Goal: Information Seeking & Learning: Learn about a topic

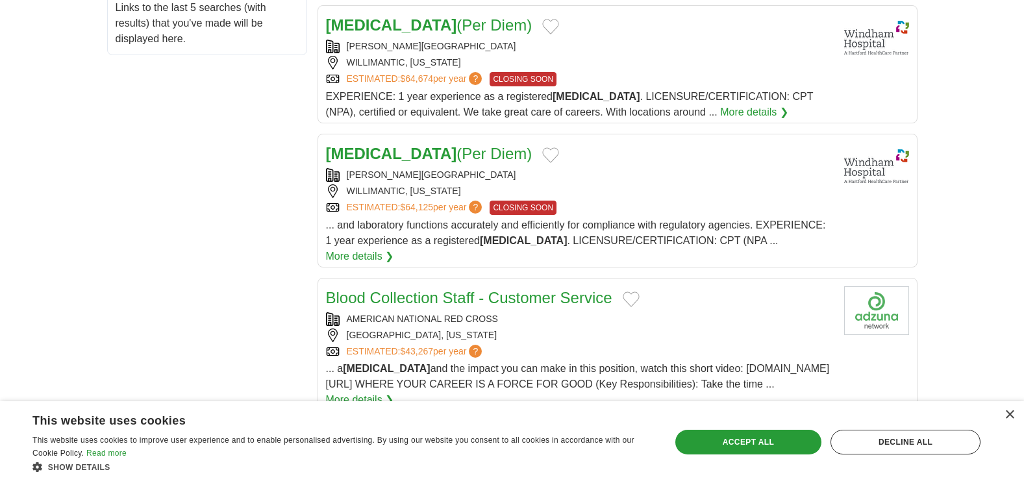
scroll to position [714, 0]
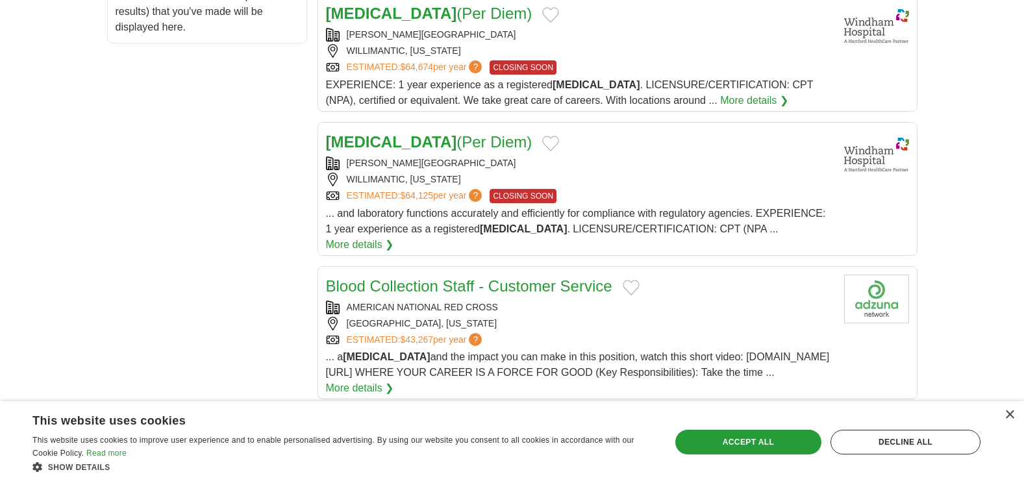
click at [423, 277] on link "Blood Collection Staff - Customer Service" at bounding box center [469, 286] width 286 height 18
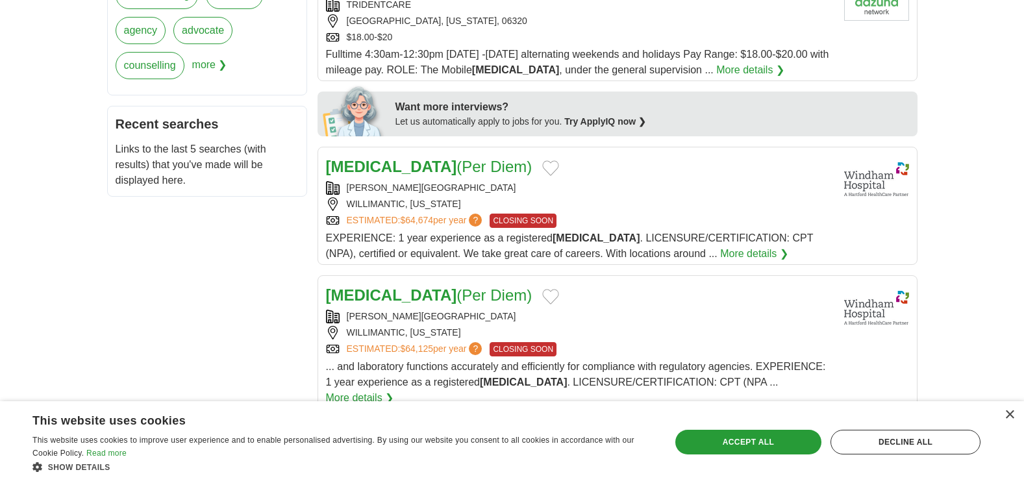
scroll to position [779, 0]
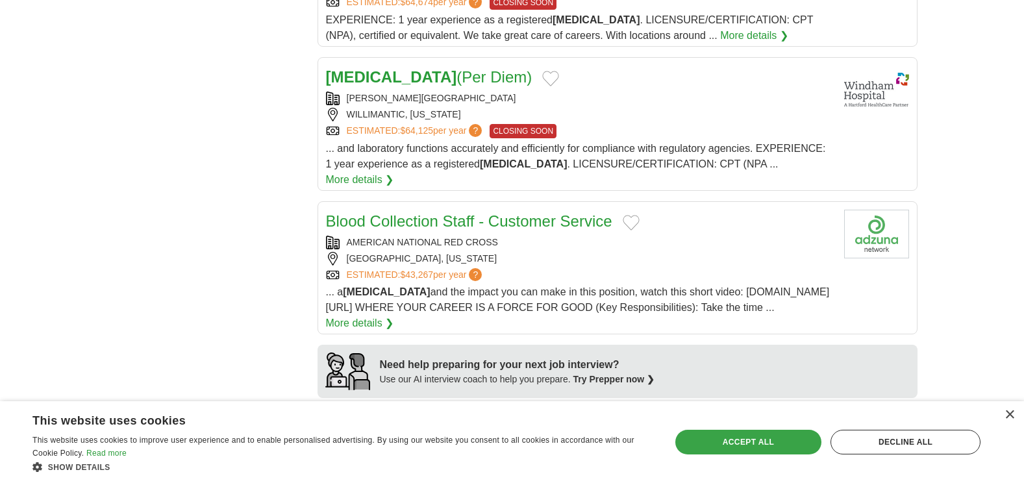
click at [777, 438] on div "Accept all" at bounding box center [748, 442] width 146 height 25
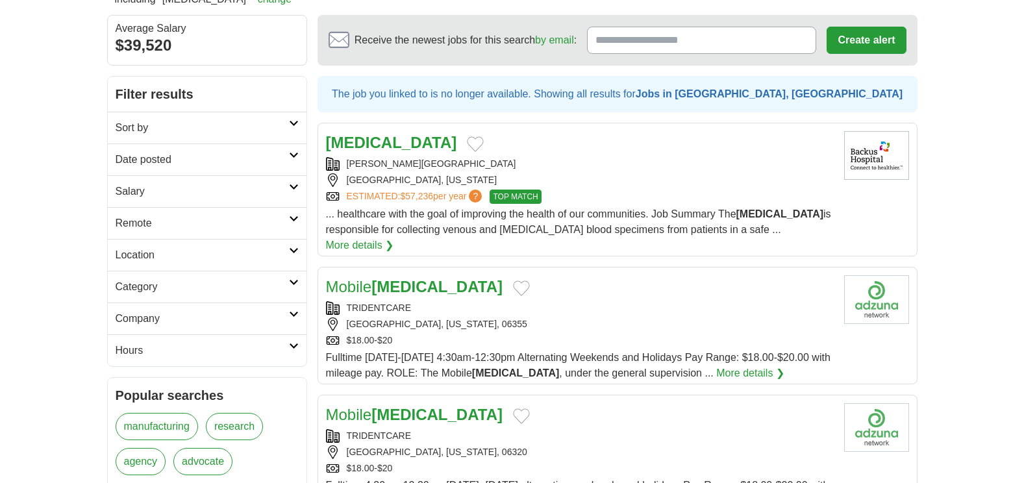
scroll to position [65, 0]
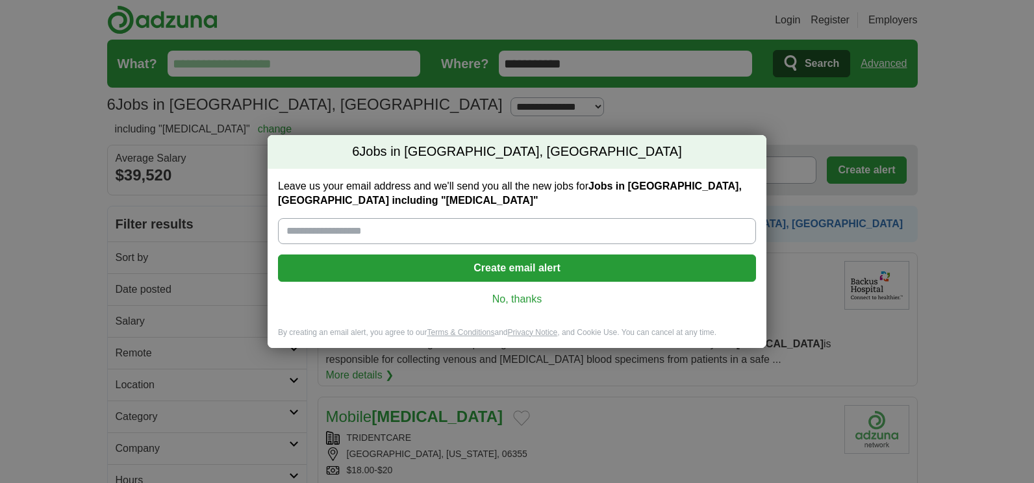
click at [510, 298] on link "No, thanks" at bounding box center [516, 299] width 457 height 14
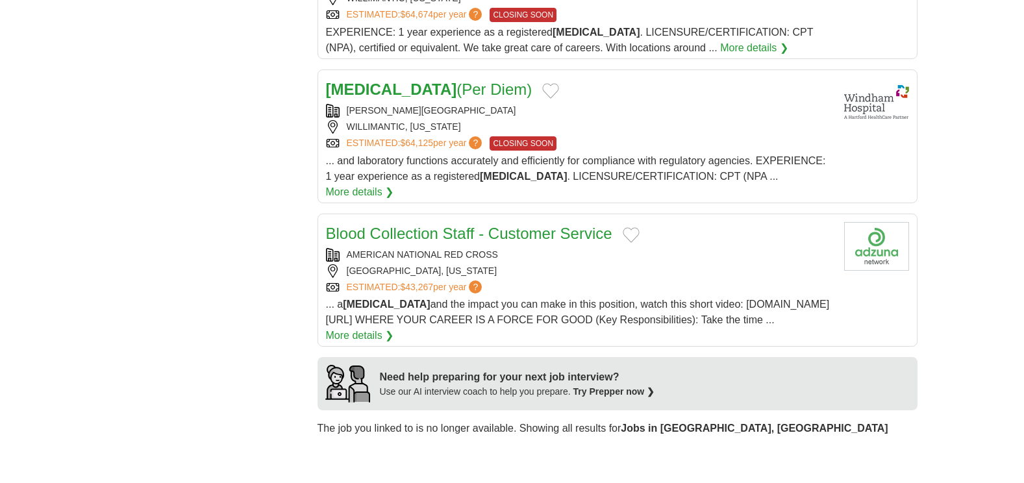
scroll to position [714, 0]
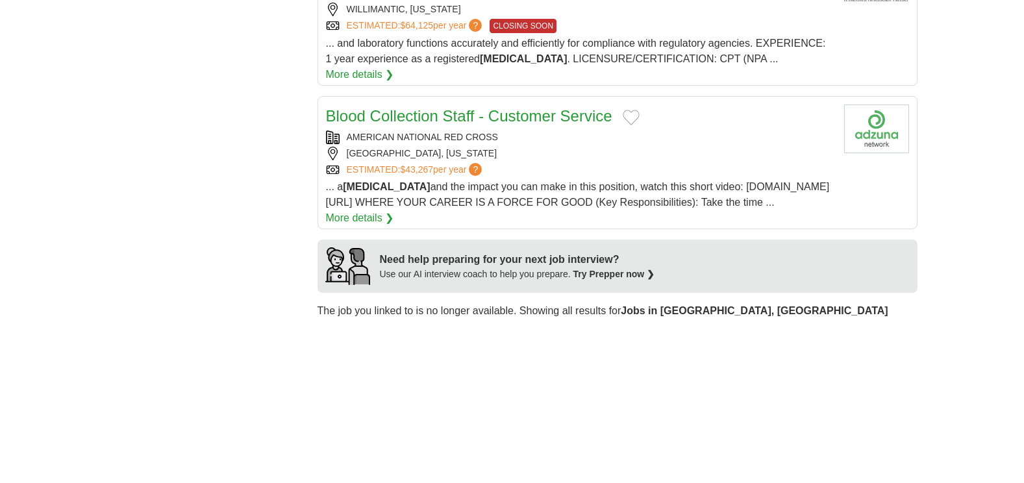
scroll to position [909, 0]
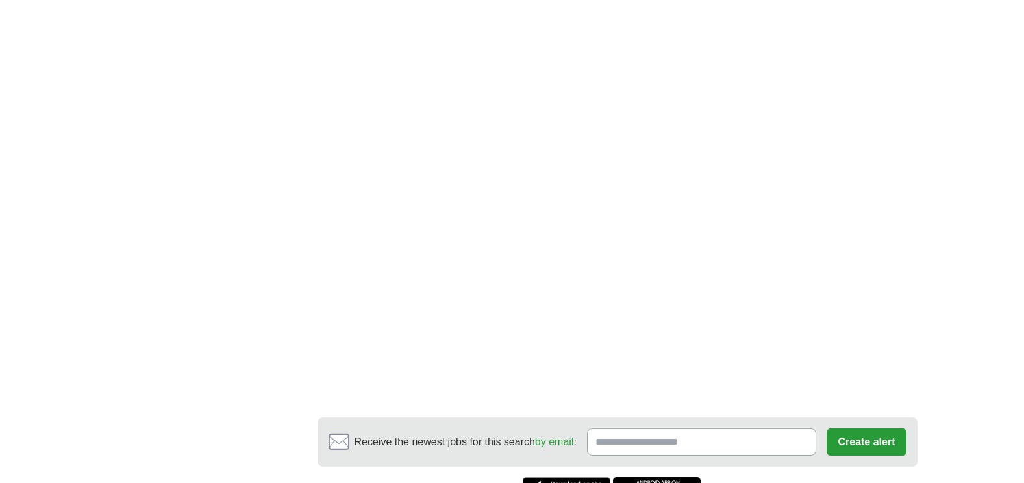
scroll to position [1493, 0]
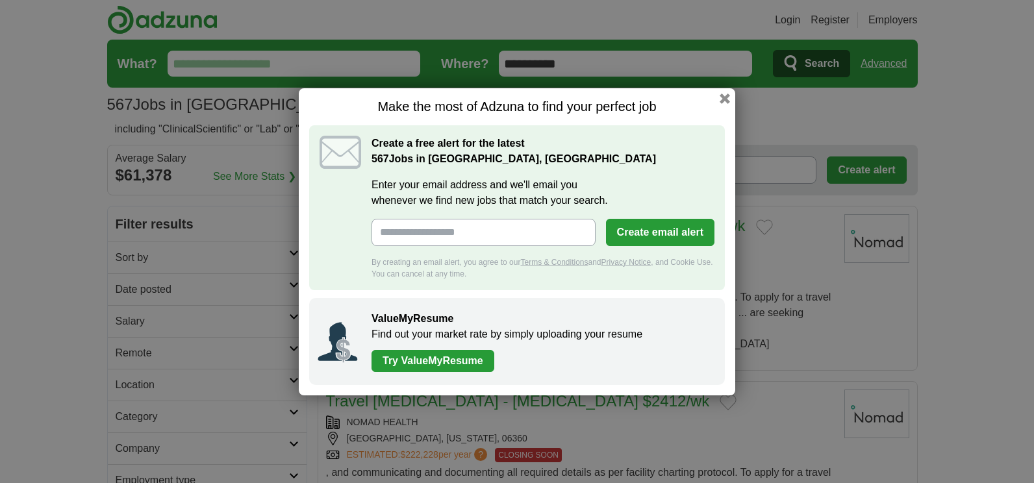
click at [725, 94] on button "button" at bounding box center [724, 98] width 10 height 10
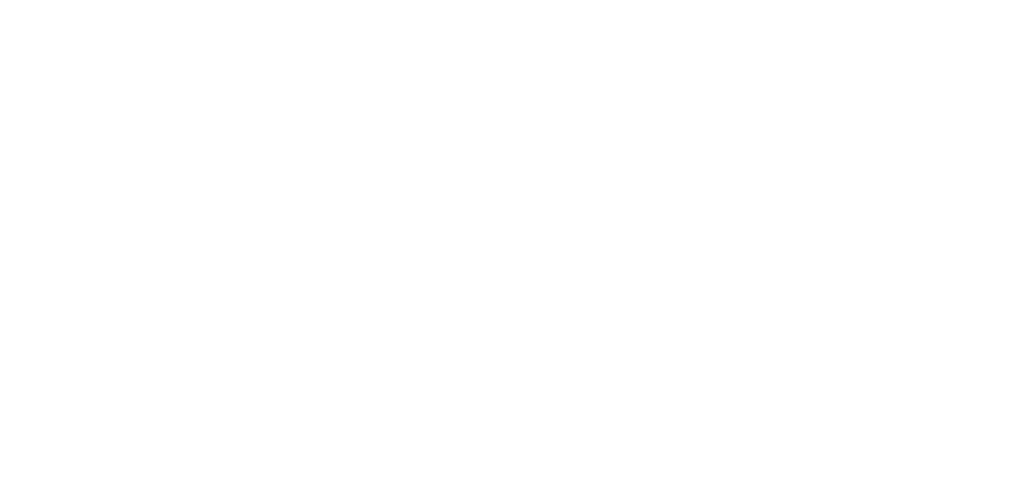
scroll to position [1883, 0]
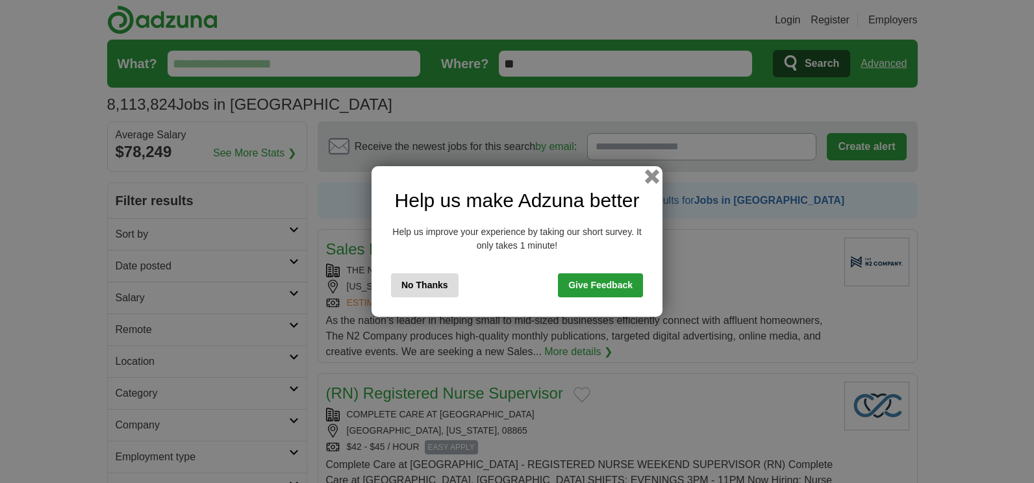
click at [653, 175] on button "button" at bounding box center [652, 176] width 14 height 14
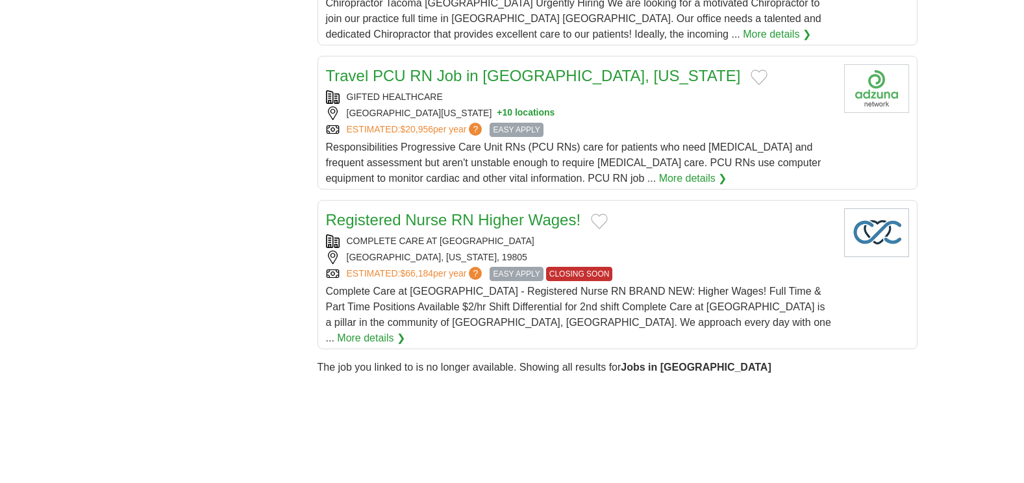
scroll to position [1558, 0]
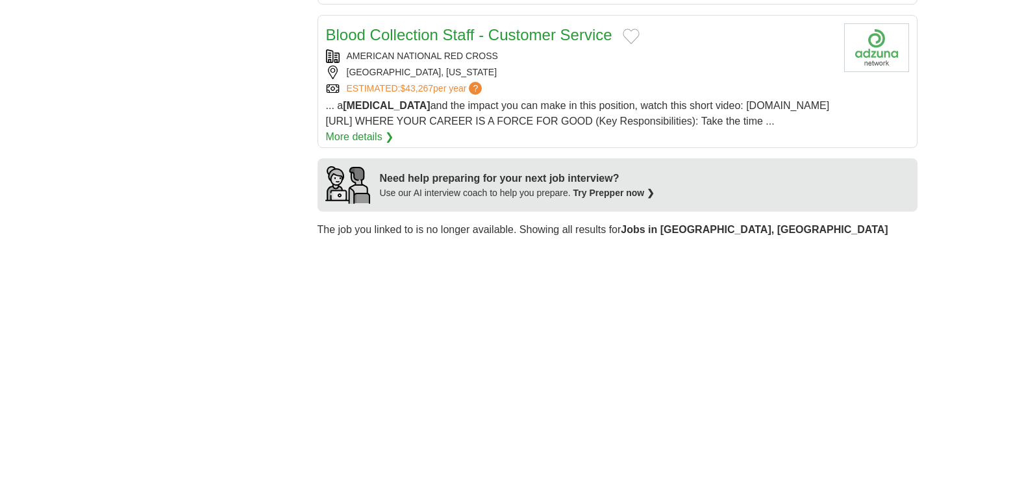
scroll to position [974, 0]
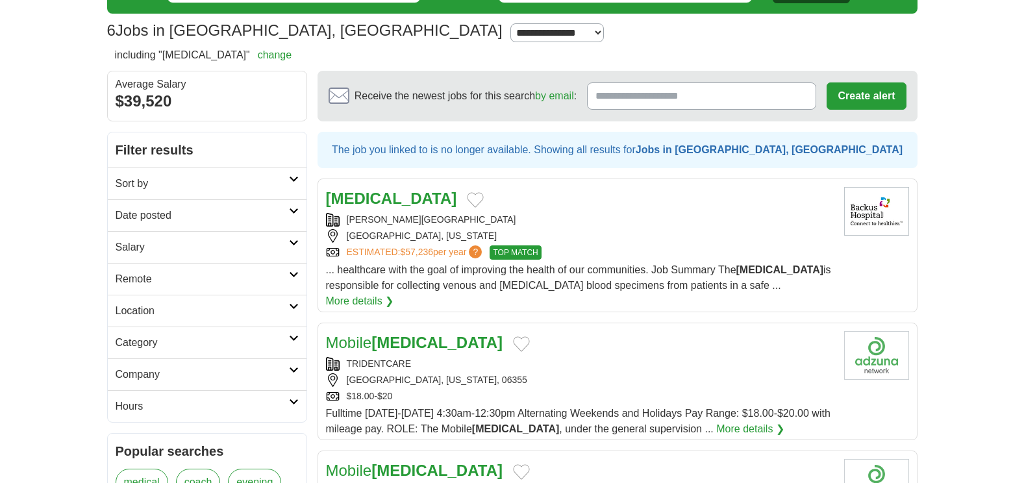
scroll to position [65, 0]
